Goal: Navigation & Orientation: Find specific page/section

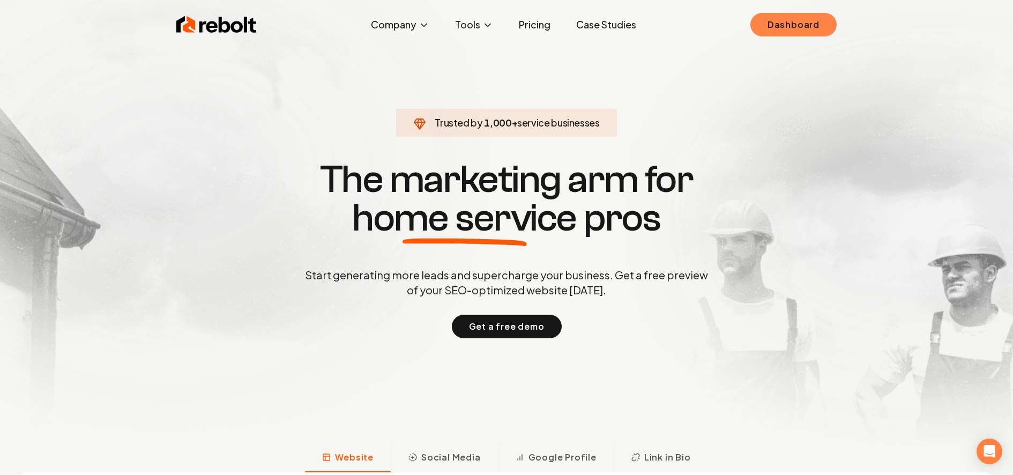
click at [816, 21] on link "Dashboard" at bounding box center [793, 25] width 86 height 24
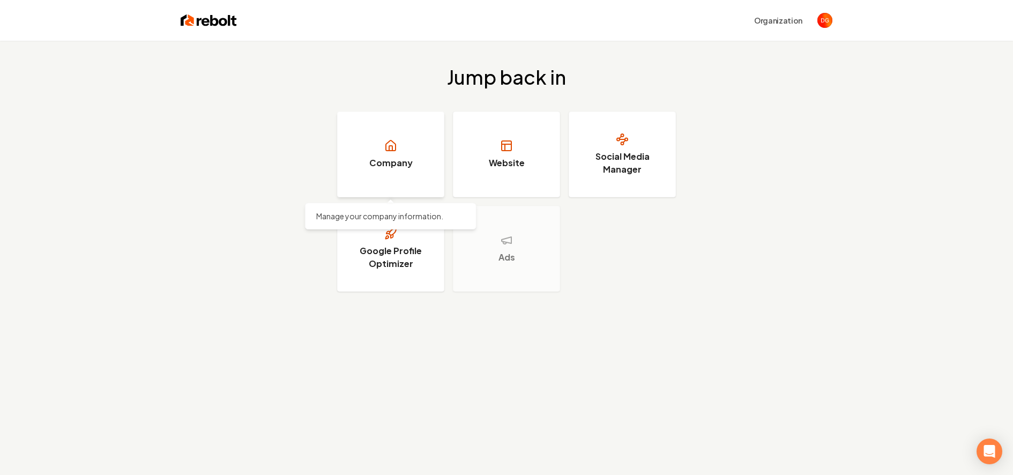
click at [390, 154] on link "Company" at bounding box center [390, 154] width 107 height 86
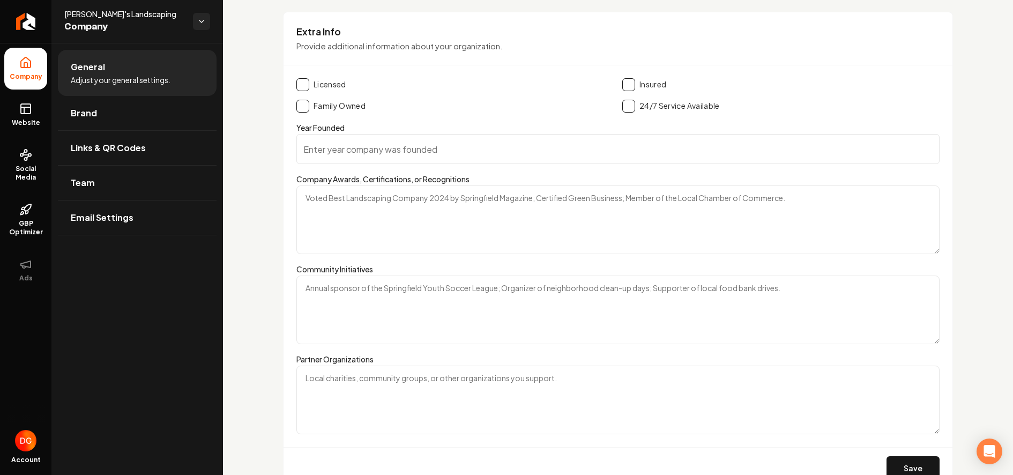
scroll to position [1623, 0]
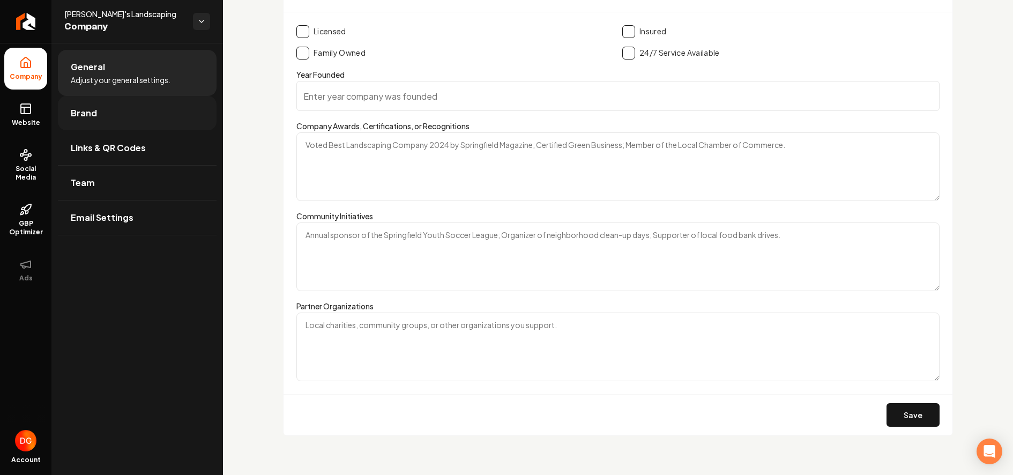
click at [106, 118] on link "Brand" at bounding box center [137, 113] width 159 height 34
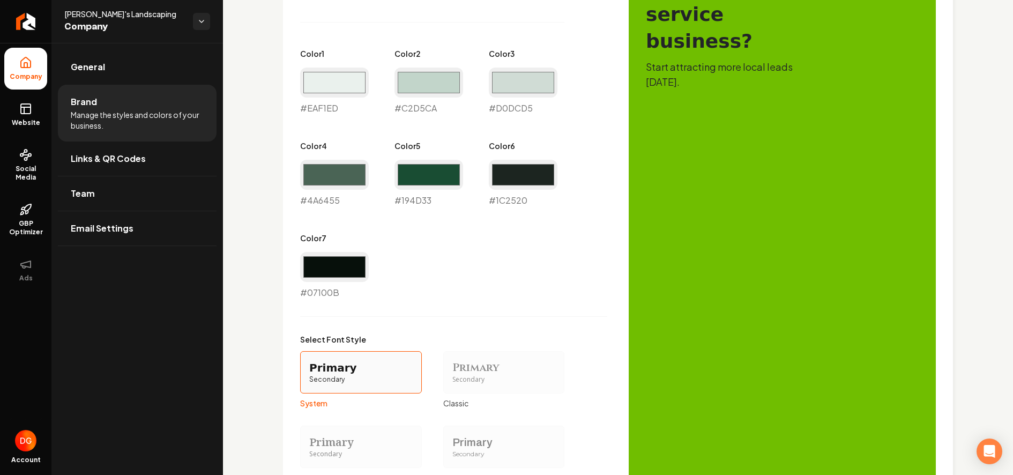
scroll to position [761, 0]
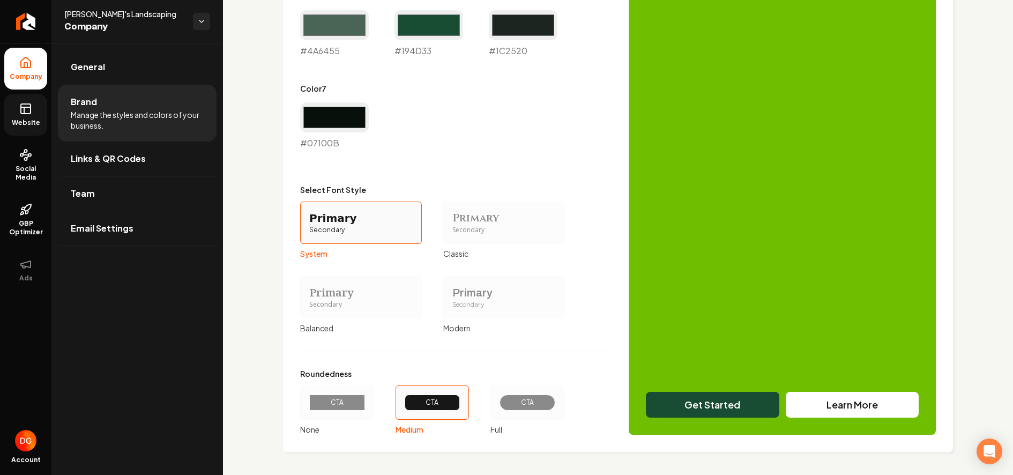
click at [24, 113] on icon at bounding box center [24, 110] width 0 height 6
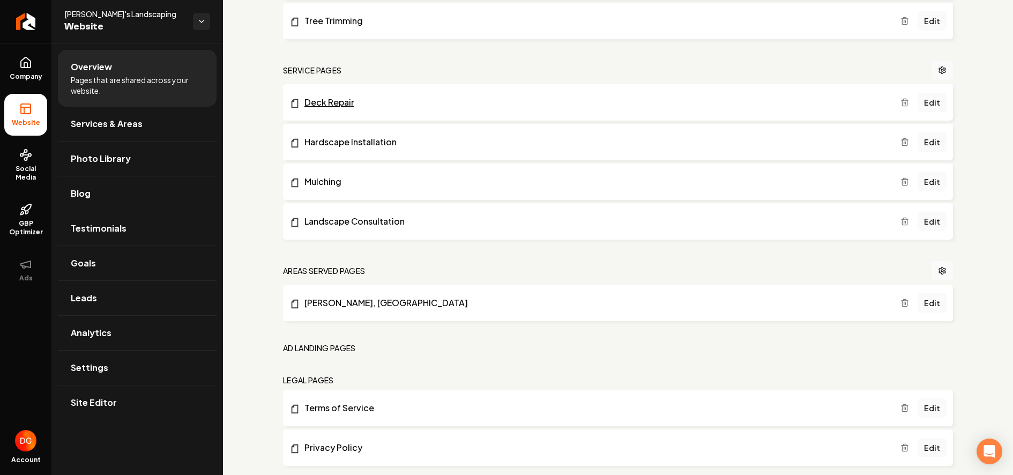
scroll to position [533, 0]
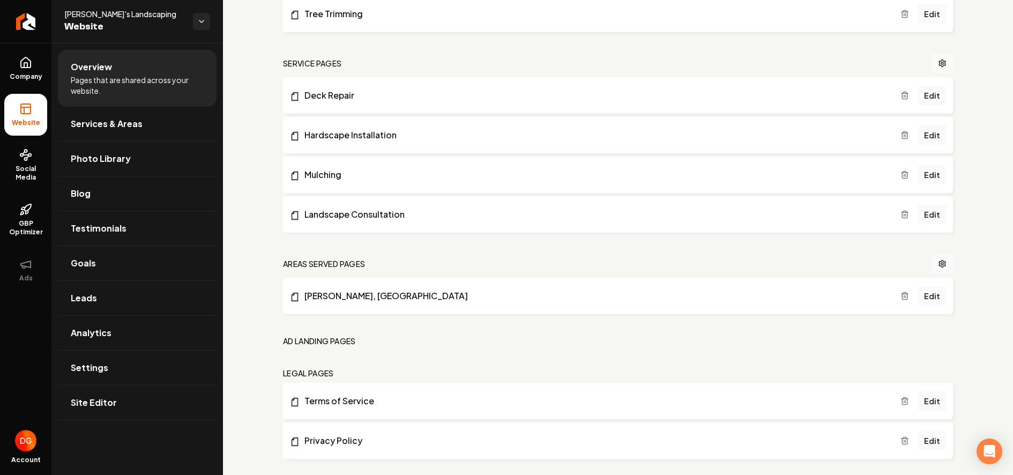
click at [324, 261] on h2 "Areas Served Pages" at bounding box center [324, 263] width 82 height 11
